Goal: Register for event/course

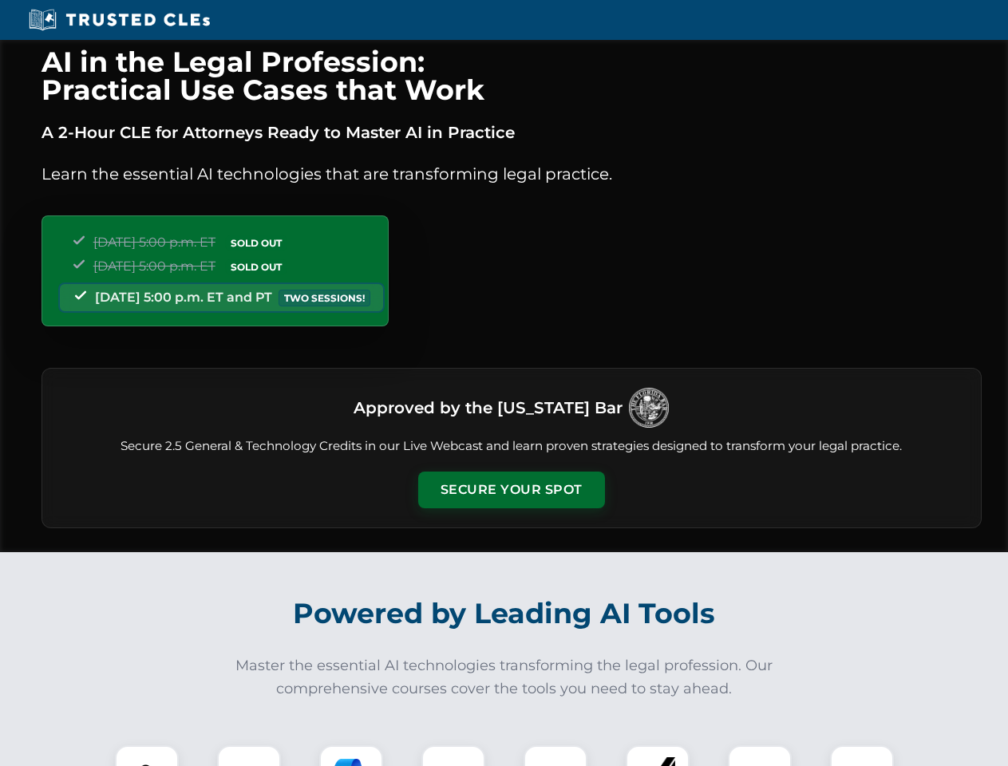
click at [511, 490] on button "Secure Your Spot" at bounding box center [511, 490] width 187 height 37
click at [147, 756] on img at bounding box center [147, 777] width 46 height 46
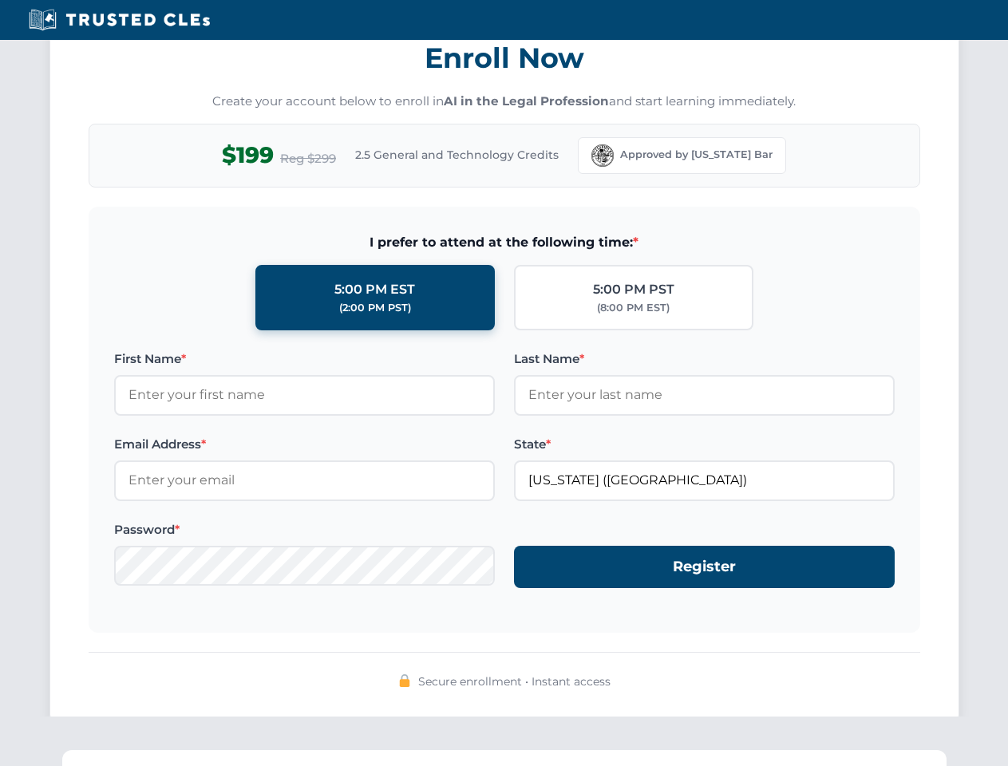
scroll to position [1566, 0]
